Goal: Information Seeking & Learning: Learn about a topic

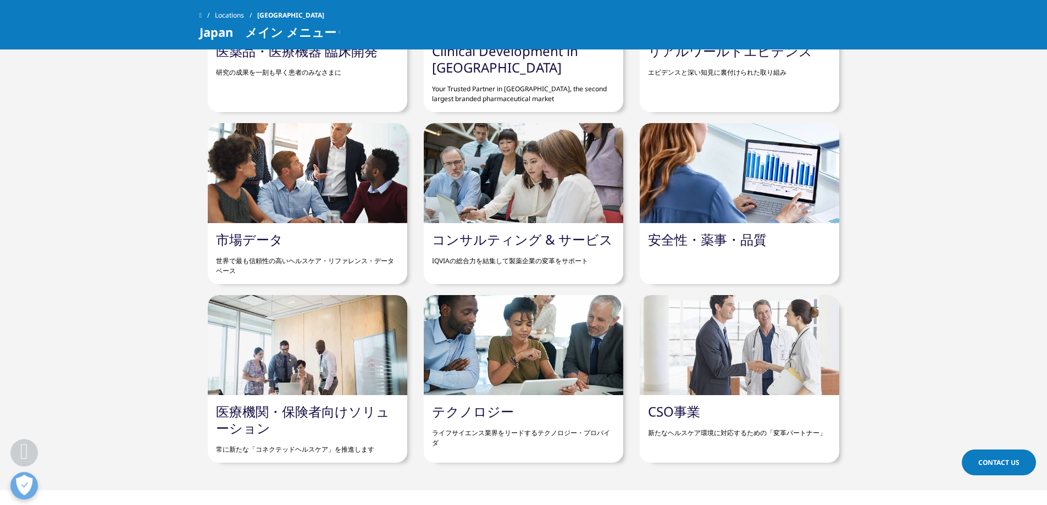
scroll to position [1100, 0]
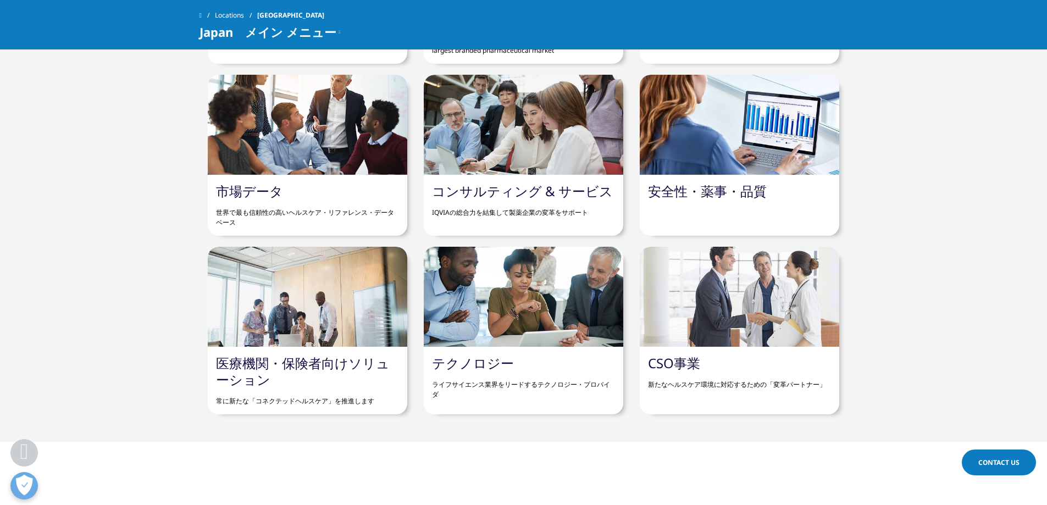
click at [714, 158] on div at bounding box center [740, 125] width 200 height 100
click at [711, 188] on link "安全性・薬事・品質" at bounding box center [707, 191] width 119 height 18
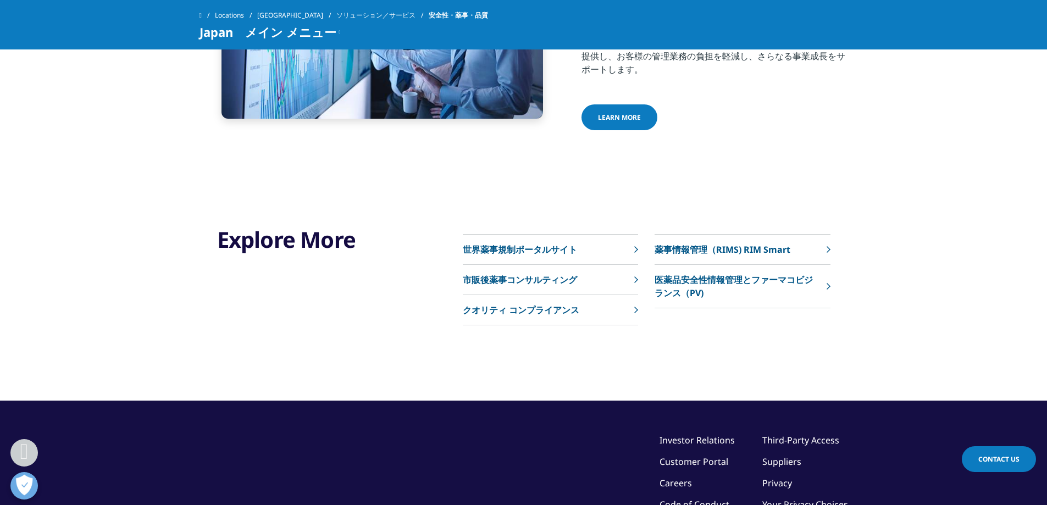
scroll to position [715, 0]
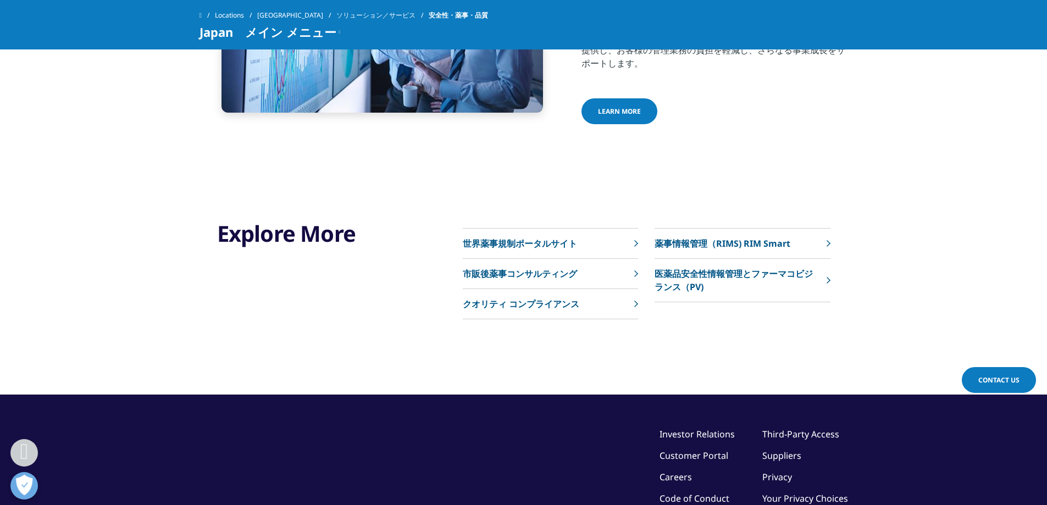
click at [687, 277] on p "医薬品安全性情報管理とファーマコビジランス（PV)" at bounding box center [738, 280] width 166 height 26
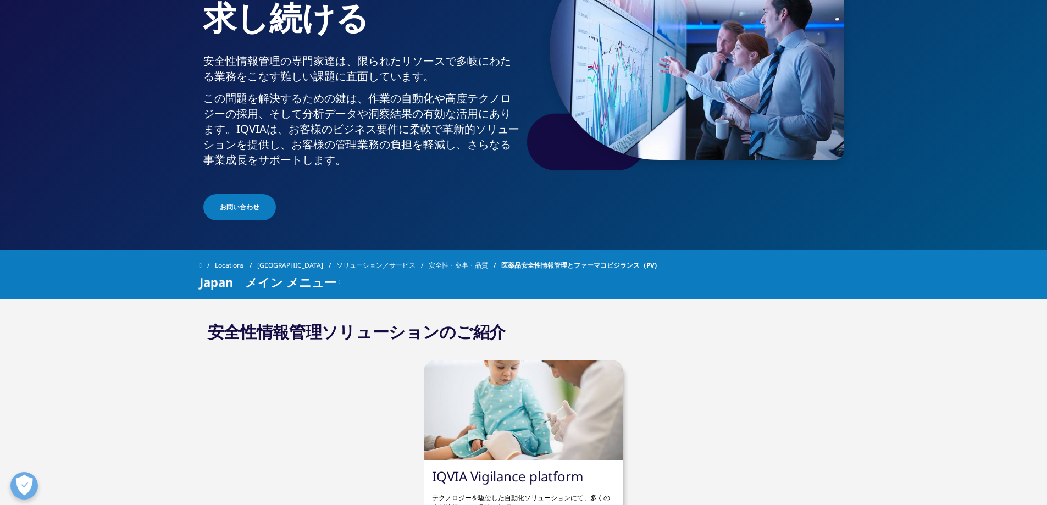
scroll to position [330, 0]
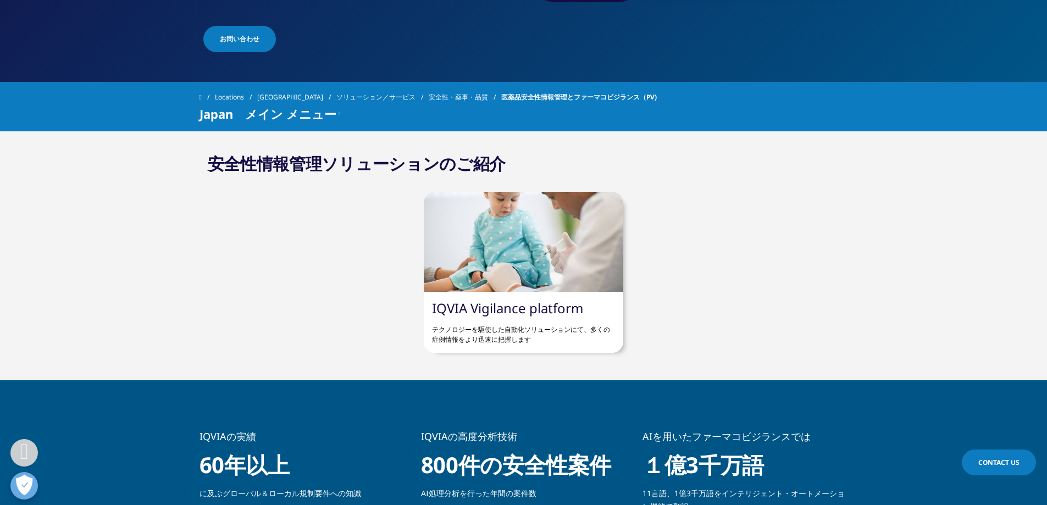
click at [514, 237] on div at bounding box center [524, 242] width 200 height 100
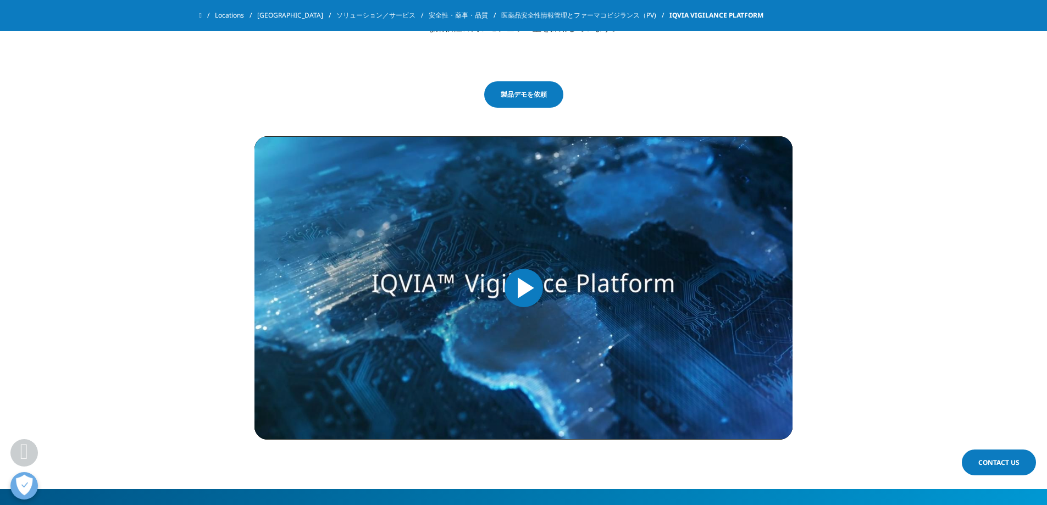
scroll to position [825, 0]
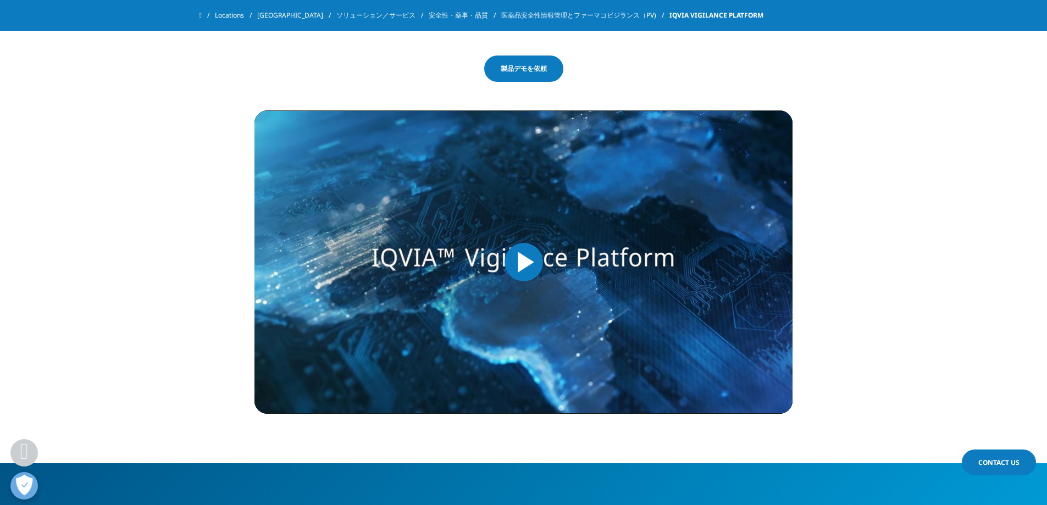
click at [524, 262] on span "Video Player" at bounding box center [524, 262] width 0 height 0
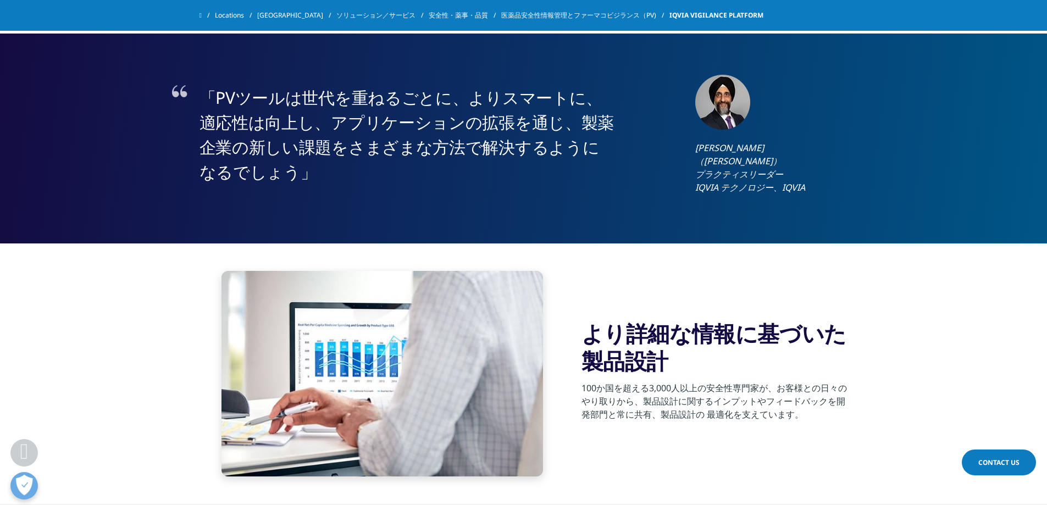
scroll to position [1924, 0]
